Goal: Task Accomplishment & Management: Use online tool/utility

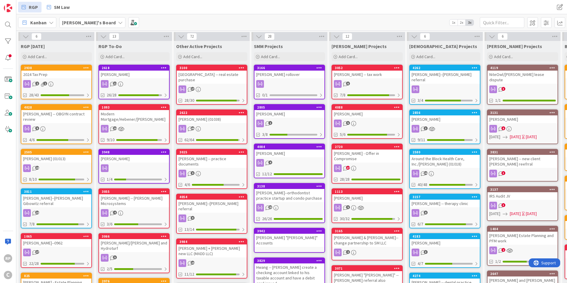
click at [430, 71] on div "[PERSON_NAME]--[PERSON_NAME] referral" at bounding box center [445, 77] width 70 height 13
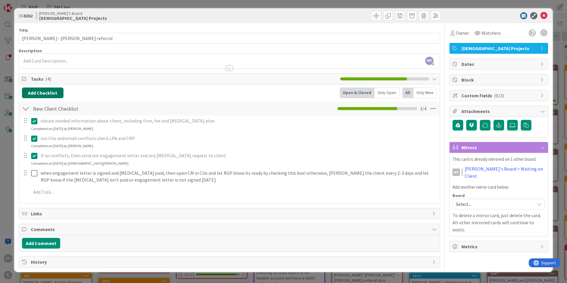
click at [43, 93] on button "Add Checklist" at bounding box center [43, 93] width 42 height 11
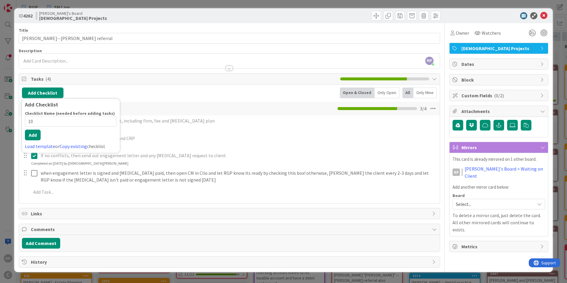
type input "1"
type input "Employment Agreement"
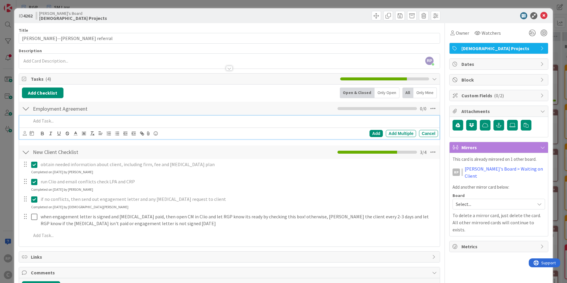
click at [49, 122] on p at bounding box center [233, 120] width 405 height 7
click at [242, 120] on p "draft employment agreement along the terms we discussed, reviewing your notes, …" at bounding box center [233, 120] width 405 height 7
click at [316, 120] on p "draft employment agreement along the terms we discussed, reviewing your notes, …" at bounding box center [233, 120] width 405 height 7
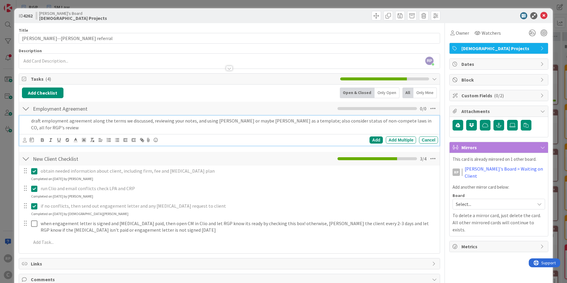
click at [22, 143] on div "Add Add Multiple Cancel" at bounding box center [229, 140] width 420 height 12
click at [23, 142] on icon at bounding box center [25, 140] width 4 height 4
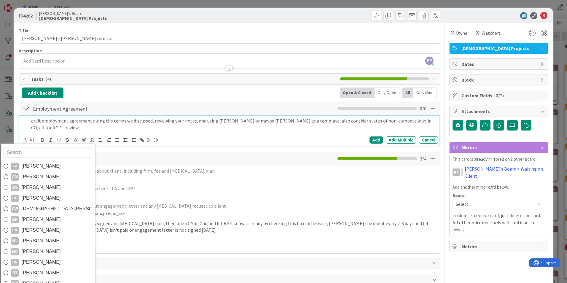
scroll to position [10, 0]
click at [46, 204] on link "ER [PERSON_NAME]" at bounding box center [48, 209] width 94 height 11
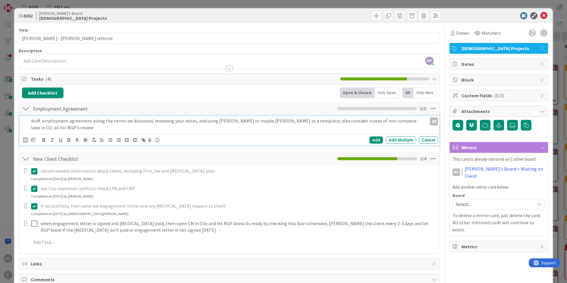
click at [25, 138] on div "ER" at bounding box center [25, 139] width 5 height 5
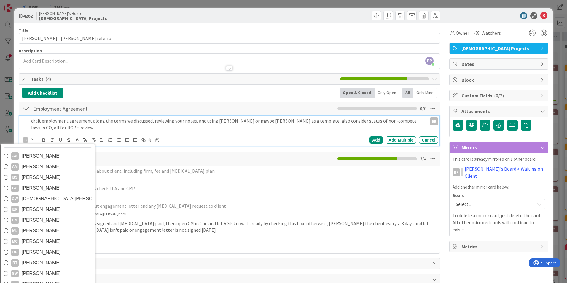
click at [47, 196] on span "[DEMOGRAPHIC_DATA][PERSON_NAME]" at bounding box center [57, 198] width 70 height 9
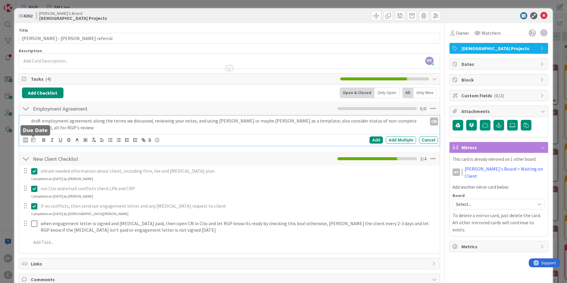
click at [35, 139] on icon at bounding box center [33, 139] width 4 height 5
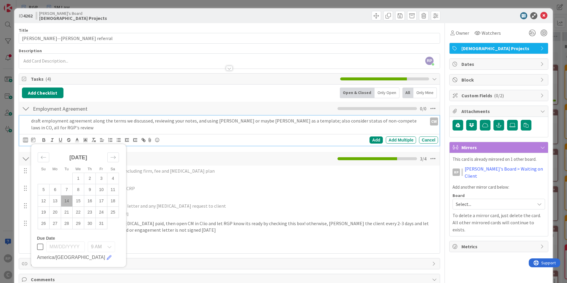
click at [88, 201] on td "16" at bounding box center [90, 201] width 12 height 11
type input "[DATE]"
click at [90, 201] on td "16" at bounding box center [90, 201] width 12 height 11
click at [373, 139] on div "Add" at bounding box center [376, 139] width 13 height 7
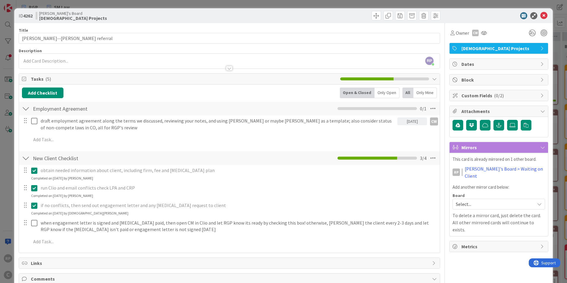
click at [490, 168] on link "[PERSON_NAME]'s Board > Waiting on Client" at bounding box center [505, 172] width 80 height 14
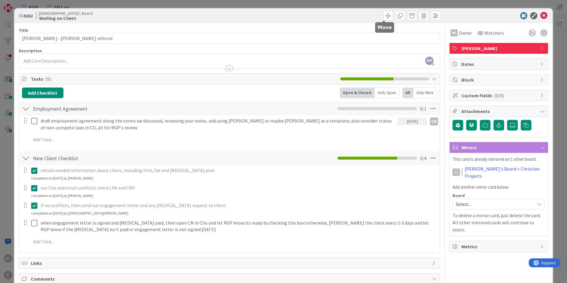
click at [387, 15] on span at bounding box center [388, 15] width 9 height 9
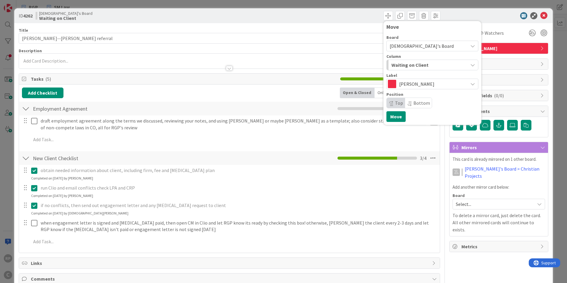
click at [409, 65] on span "Waiting on Client" at bounding box center [410, 65] width 37 height 8
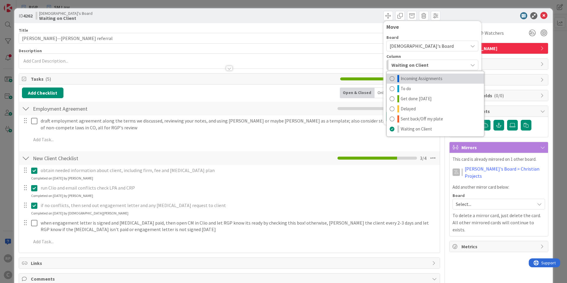
drag, startPoint x: 415, startPoint y: 78, endPoint x: 406, endPoint y: 96, distance: 20.4
click at [415, 78] on span "Incoming Assignments" at bounding box center [422, 78] width 42 height 7
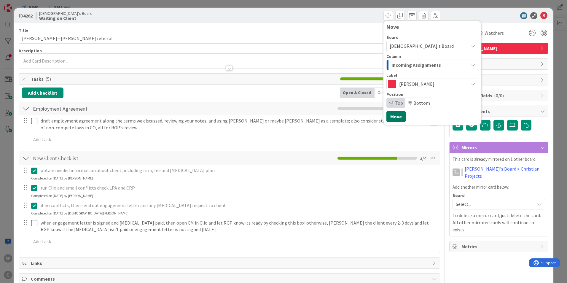
drag, startPoint x: 390, startPoint y: 115, endPoint x: 413, endPoint y: 107, distance: 25.0
click at [390, 115] on button "Move" at bounding box center [396, 116] width 19 height 11
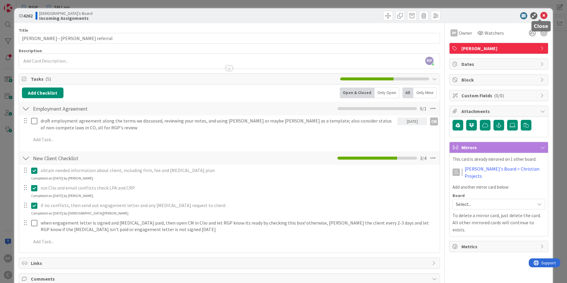
click at [543, 15] on icon at bounding box center [544, 15] width 7 height 7
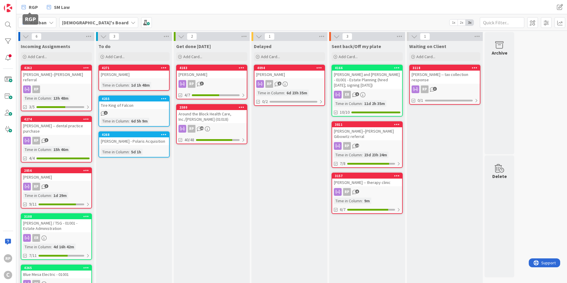
click at [25, 4] on icon at bounding box center [24, 7] width 4 height 8
